Goal: Information Seeking & Learning: Learn about a topic

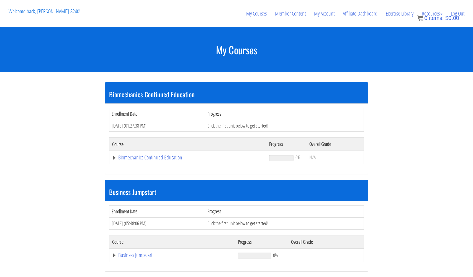
scroll to position [120, 0]
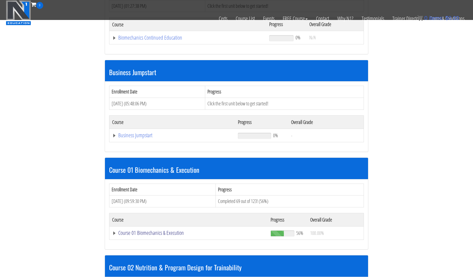
click at [138, 40] on link "Course 01 Biomechanics & Execution" at bounding box center [187, 38] width 151 height 6
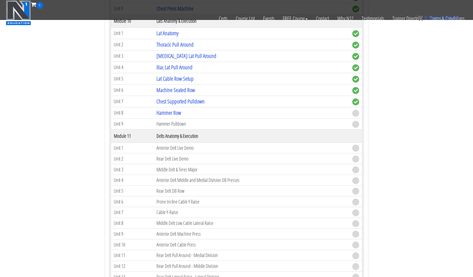
scroll to position [1180, 0]
click at [169, 114] on link "Hammer Row" at bounding box center [168, 113] width 25 height 7
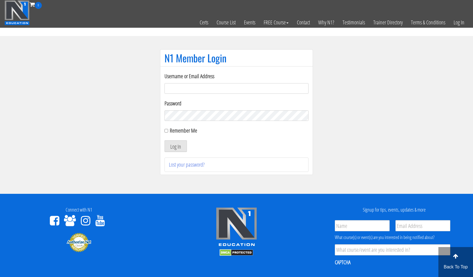
type input "usmcfit93@gmail.com"
click at [176, 146] on button "Log In" at bounding box center [175, 146] width 22 height 12
click at [179, 146] on button "Log In" at bounding box center [175, 146] width 22 height 12
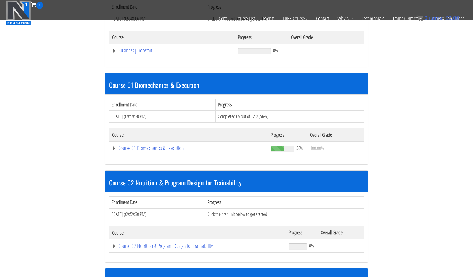
scroll to position [208, 0]
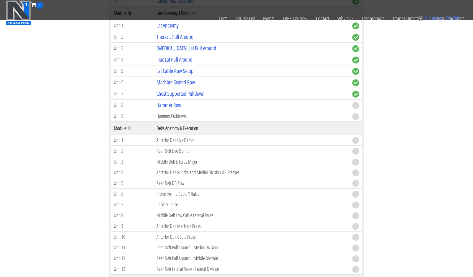
scroll to position [1215, 0]
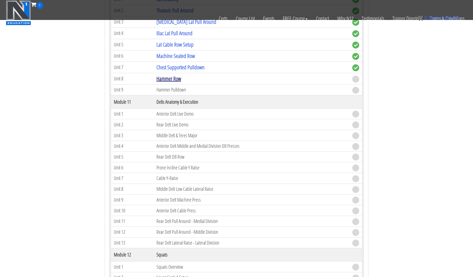
click at [169, 78] on link "Hammer Row" at bounding box center [168, 78] width 25 height 7
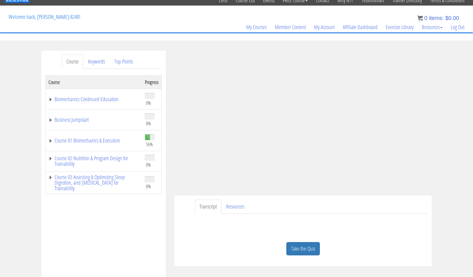
scroll to position [22, 0]
click at [300, 247] on link "Take the Quiz" at bounding box center [303, 248] width 34 height 14
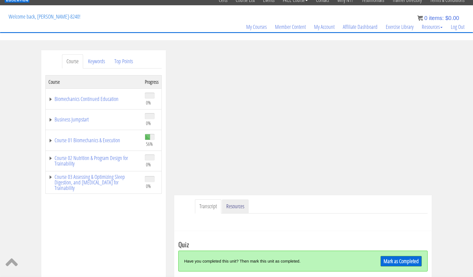
click at [237, 207] on link "Resources" at bounding box center [235, 206] width 27 height 14
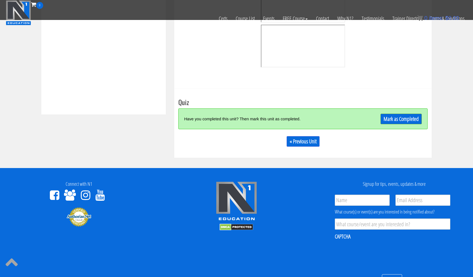
scroll to position [237, 0]
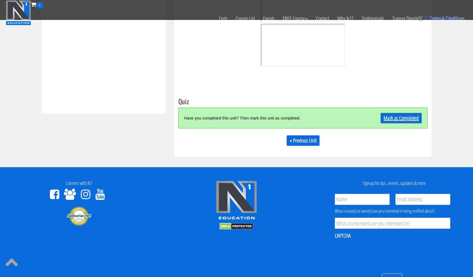
click at [391, 119] on link "Mark as Completed" at bounding box center [400, 118] width 41 height 11
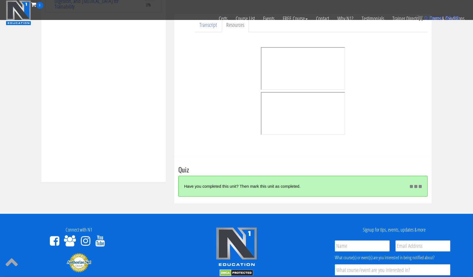
scroll to position [168, 0]
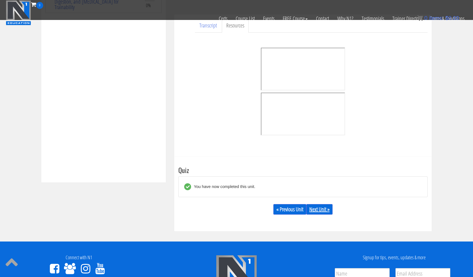
click at [321, 209] on link "Next Unit »" at bounding box center [319, 209] width 26 height 11
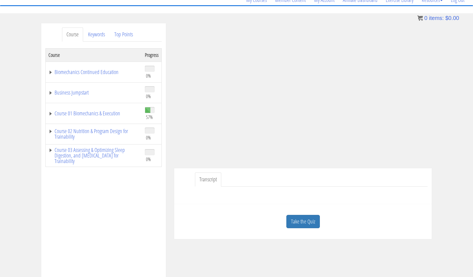
scroll to position [51, 0]
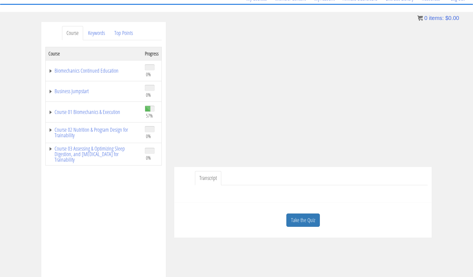
click at [207, 176] on link "Transcript" at bounding box center [208, 178] width 26 height 14
click at [95, 32] on link "Keywords" at bounding box center [97, 33] width 26 height 14
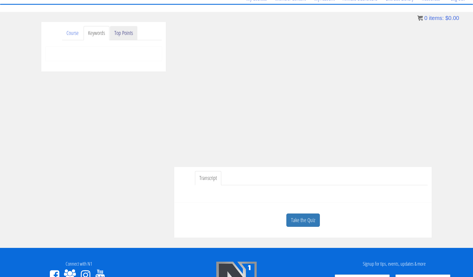
click at [122, 35] on link "Top Points" at bounding box center [123, 33] width 27 height 14
click at [307, 218] on link "Take the Quiz" at bounding box center [303, 220] width 34 height 14
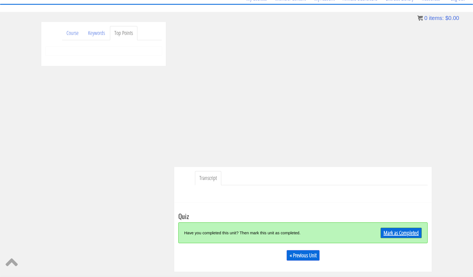
click at [387, 234] on link "Mark as Completed" at bounding box center [400, 232] width 41 height 11
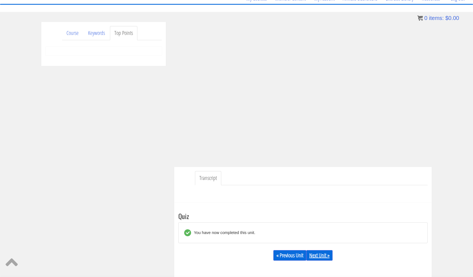
click at [323, 254] on link "Next Unit »" at bounding box center [319, 255] width 26 height 11
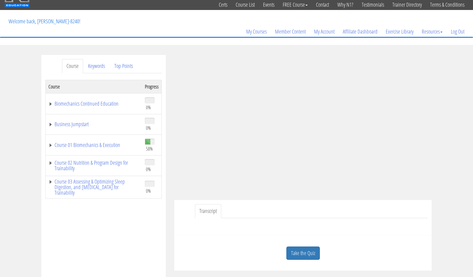
scroll to position [21, 0]
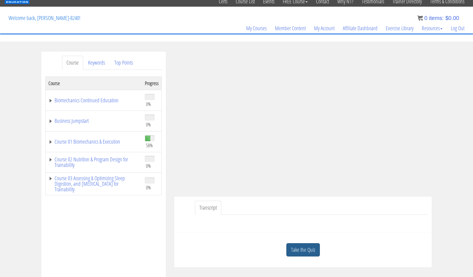
click at [310, 250] on link "Take the Quiz" at bounding box center [303, 250] width 34 height 14
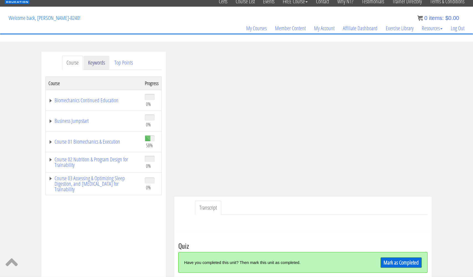
click at [97, 60] on link "Keywords" at bounding box center [97, 63] width 26 height 14
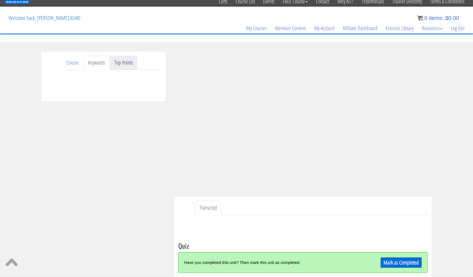
click at [119, 61] on link "Top Points" at bounding box center [123, 63] width 27 height 14
click at [409, 264] on link "Mark as Completed" at bounding box center [400, 262] width 41 height 11
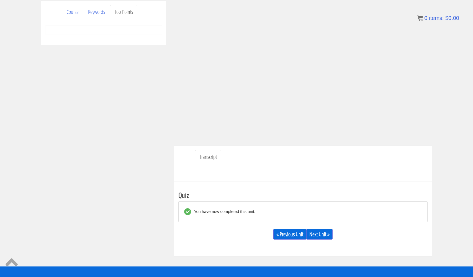
scroll to position [74, 0]
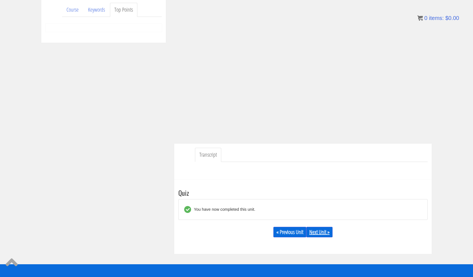
click at [325, 232] on link "Next Unit »" at bounding box center [319, 232] width 26 height 11
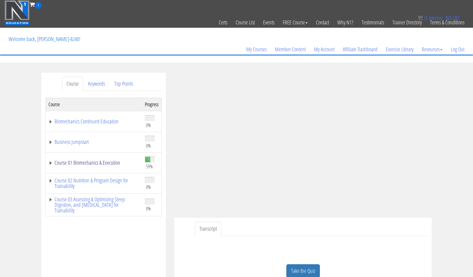
click at [102, 164] on link "Course 01 Biomechanics & Execution" at bounding box center [93, 163] width 91 height 6
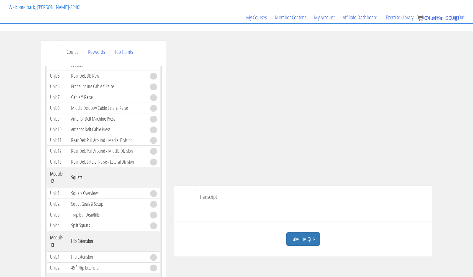
scroll to position [40, 0]
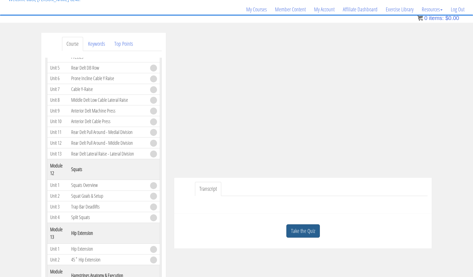
click at [307, 227] on link "Take the Quiz" at bounding box center [303, 231] width 34 height 14
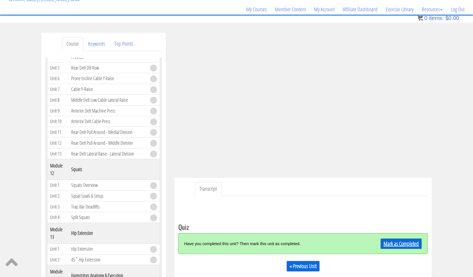
click at [392, 241] on link "Mark as Completed" at bounding box center [400, 243] width 41 height 11
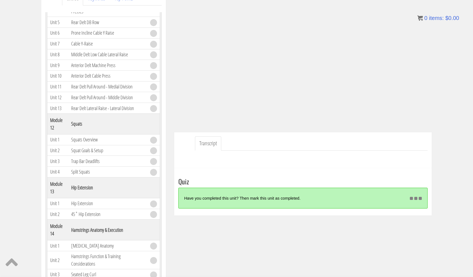
scroll to position [85, 0]
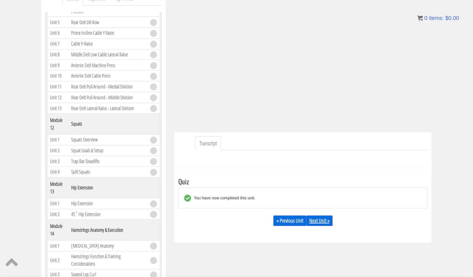
click at [320, 219] on link "Next Unit »" at bounding box center [319, 220] width 26 height 11
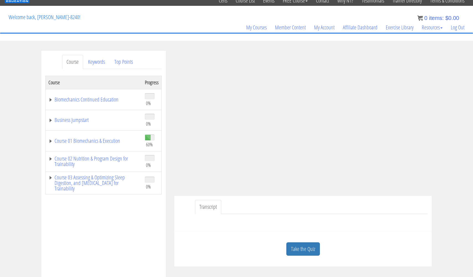
scroll to position [17, 0]
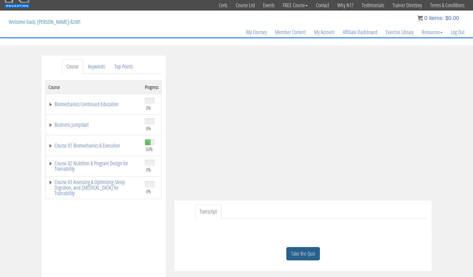
click at [308, 253] on link "Take the Quiz" at bounding box center [303, 254] width 34 height 14
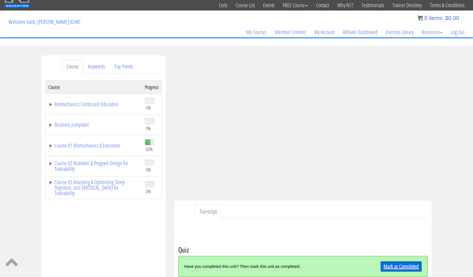
click at [405, 264] on link "Mark as Completed" at bounding box center [400, 266] width 41 height 11
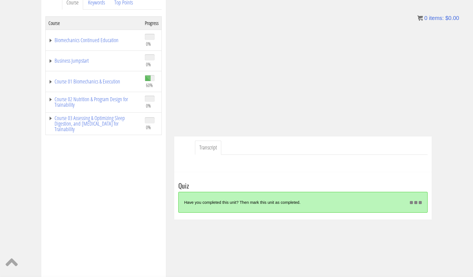
scroll to position [81, 0]
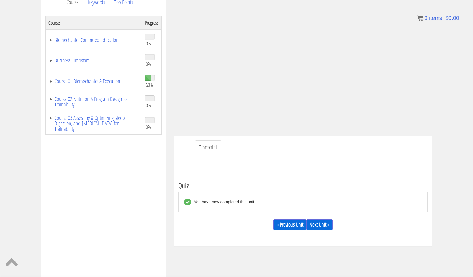
click at [322, 225] on link "Next Unit »" at bounding box center [319, 224] width 26 height 11
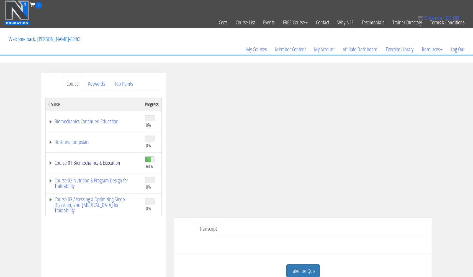
click at [104, 161] on link "Course 01 Biomechanics & Execution" at bounding box center [93, 163] width 91 height 6
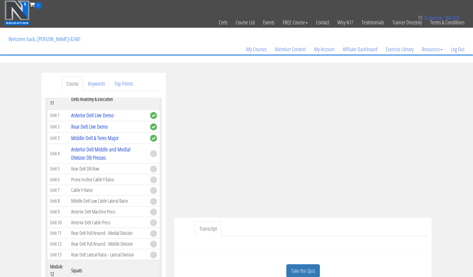
scroll to position [1166, 0]
click at [105, 83] on link "Keywords" at bounding box center [97, 84] width 26 height 14
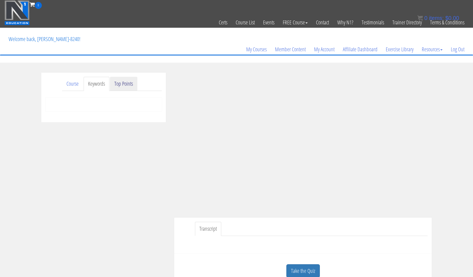
click at [123, 82] on link "Top Points" at bounding box center [123, 84] width 27 height 14
click at [70, 83] on link "Course" at bounding box center [72, 84] width 21 height 14
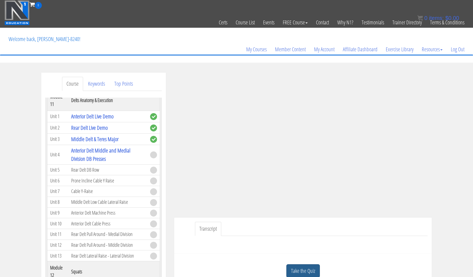
click at [295, 267] on link "Take the Quiz" at bounding box center [303, 271] width 34 height 14
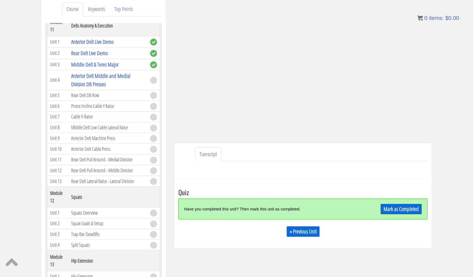
scroll to position [78, 0]
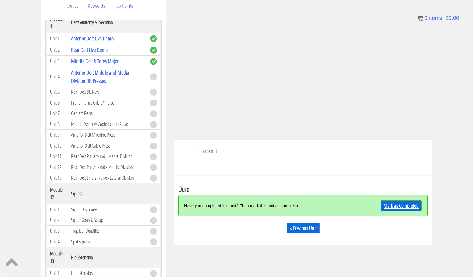
click at [398, 204] on link "Mark as Completed" at bounding box center [400, 205] width 41 height 11
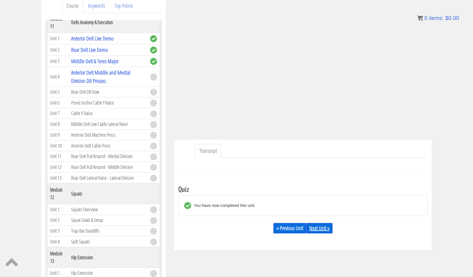
click at [323, 228] on link "Next Unit »" at bounding box center [319, 228] width 26 height 11
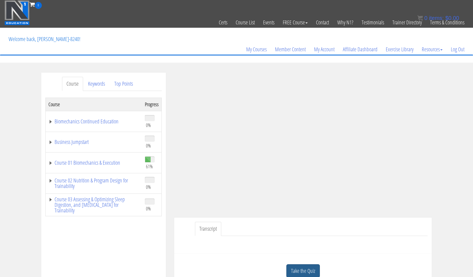
click at [306, 267] on link "Take the Quiz" at bounding box center [303, 271] width 34 height 14
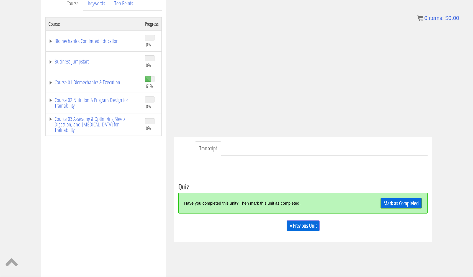
scroll to position [83, 0]
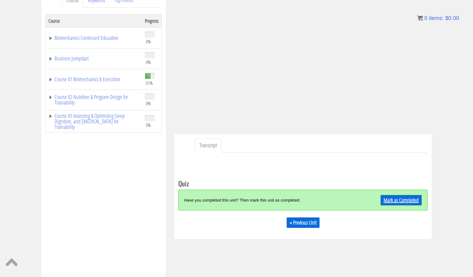
click at [397, 204] on link "Mark as Completed" at bounding box center [400, 200] width 41 height 11
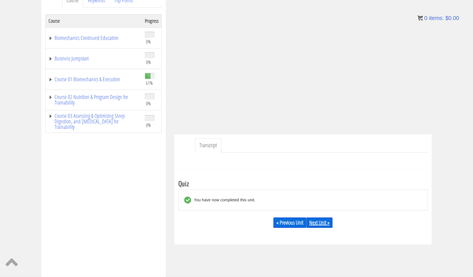
click at [325, 220] on link "Next Unit »" at bounding box center [319, 222] width 26 height 11
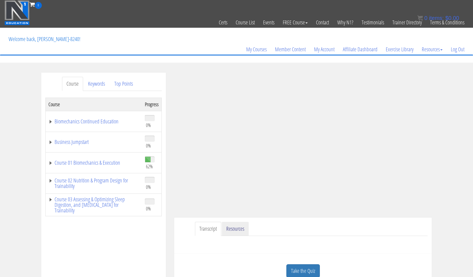
click at [236, 227] on link "Resources" at bounding box center [235, 229] width 27 height 14
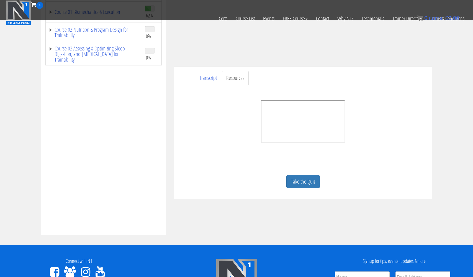
scroll to position [122, 0]
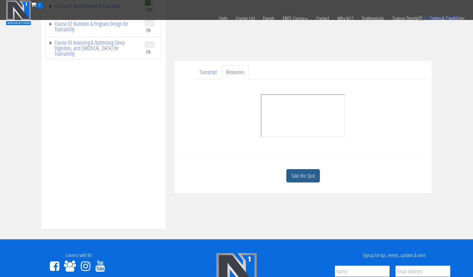
click at [306, 177] on link "Take the Quiz" at bounding box center [303, 176] width 34 height 14
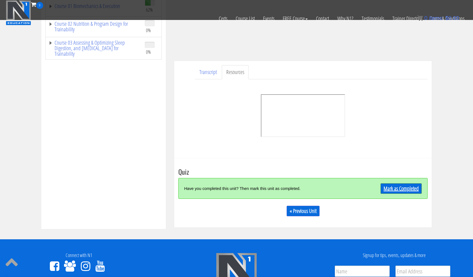
click at [395, 188] on link "Mark as Completed" at bounding box center [400, 188] width 41 height 11
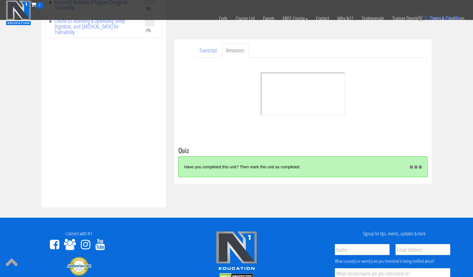
scroll to position [143, 0]
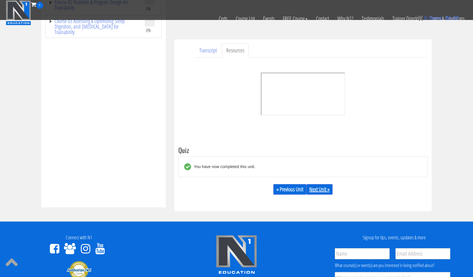
click at [318, 191] on link "Next Unit »" at bounding box center [319, 189] width 26 height 11
